Goal: Book appointment/travel/reservation

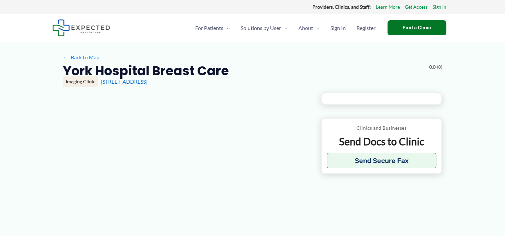
type input "**********"
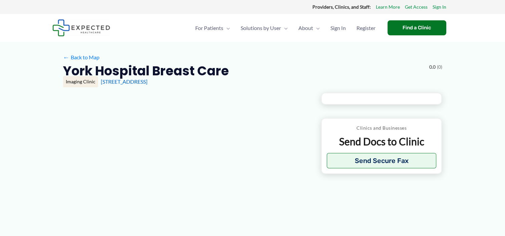
type input "**********"
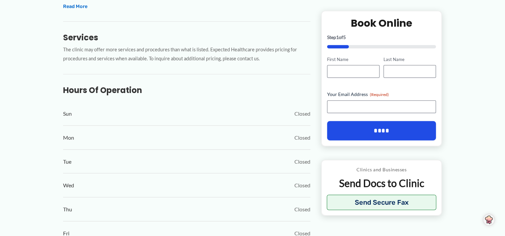
scroll to position [283, 0]
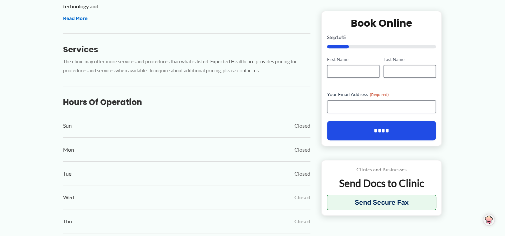
click at [166, 103] on div "Hours of Operation Sun Closed Mon Closed Tue Closed Wed Closed Thu Closed Fri C…" at bounding box center [186, 183] width 247 height 195
